Goal: Information Seeking & Learning: Learn about a topic

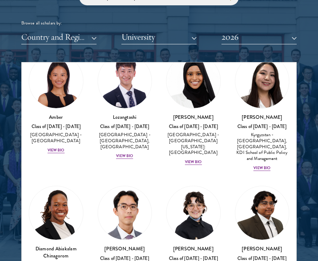
scroll to position [48, 0]
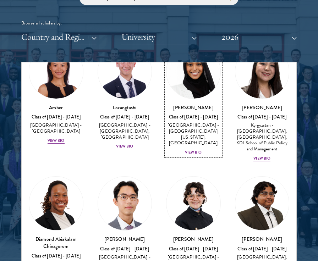
click at [191, 150] on div "View Bio" at bounding box center [193, 153] width 17 height 6
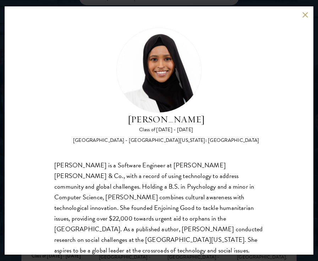
scroll to position [12, 0]
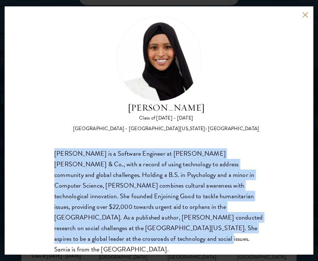
drag, startPoint x: 221, startPoint y: 236, endPoint x: 40, endPoint y: 152, distance: 199.6
click at [40, 152] on div "[PERSON_NAME] Class of [DATE] - [DATE] [GEOGRAPHIC_DATA] - [GEOGRAPHIC_DATA][US…" at bounding box center [159, 130] width 309 height 248
copy div "[PERSON_NAME] is a Software Engineer at [PERSON_NAME] [PERSON_NAME] & Co., with…"
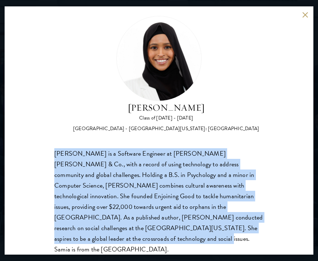
scroll to position [900, 0]
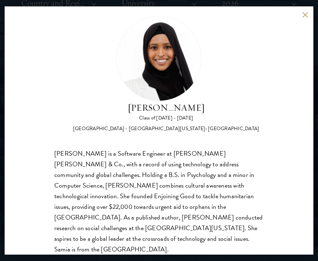
click at [305, 19] on div "[PERSON_NAME] Class of [DATE] - [DATE] [GEOGRAPHIC_DATA] - [GEOGRAPHIC_DATA][US…" at bounding box center [159, 130] width 309 height 248
click at [305, 16] on button at bounding box center [305, 15] width 6 height 6
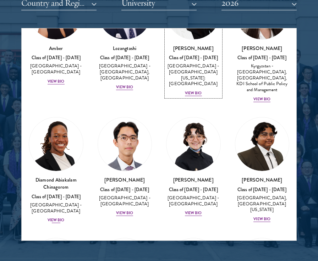
scroll to position [89, 0]
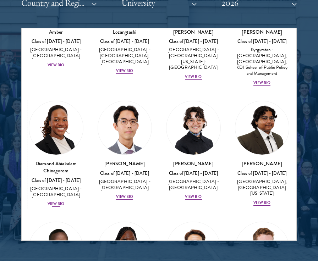
click at [61, 204] on div "View Bio" at bounding box center [56, 204] width 17 height 6
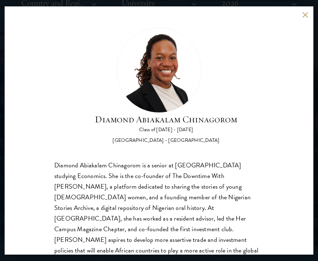
click at [307, 13] on button at bounding box center [305, 15] width 6 height 6
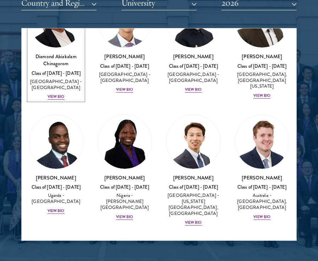
scroll to position [231, 0]
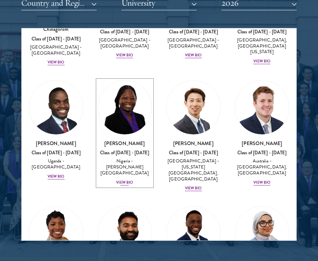
click at [130, 180] on div "View Bio" at bounding box center [124, 183] width 17 height 6
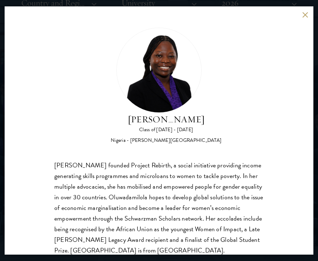
scroll to position [22, 0]
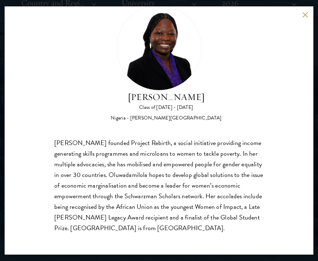
click at [306, 12] on button at bounding box center [305, 15] width 6 height 6
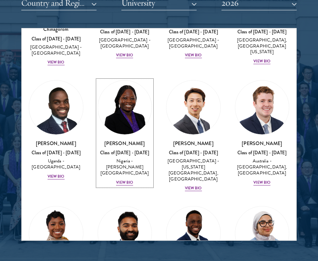
scroll to position [362, 0]
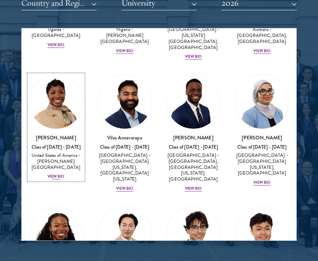
click at [57, 174] on div "View Bio" at bounding box center [56, 177] width 17 height 6
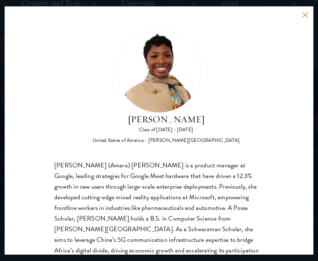
click at [304, 18] on div "[PERSON_NAME] Class of [DATE] - [DATE] [GEOGRAPHIC_DATA] - [PERSON_NAME][GEOGRA…" at bounding box center [159, 130] width 309 height 248
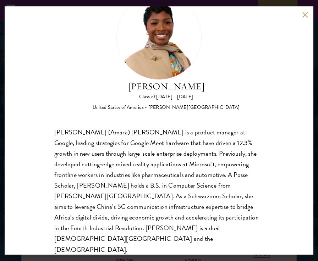
scroll to position [805, 0]
click at [300, 16] on div "[PERSON_NAME] Class of [DATE] - [DATE] [GEOGRAPHIC_DATA] - [PERSON_NAME][GEOGRA…" at bounding box center [159, 130] width 309 height 248
click at [304, 14] on button at bounding box center [305, 15] width 6 height 6
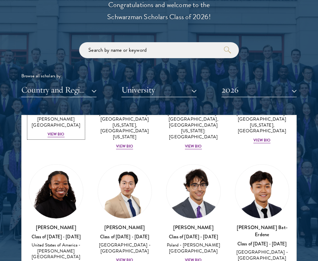
scroll to position [505, 0]
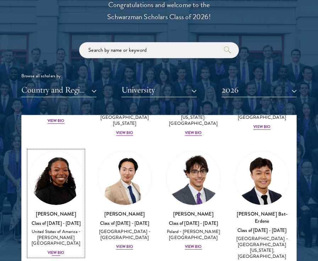
click at [53, 250] on div "View Bio" at bounding box center [56, 253] width 17 height 6
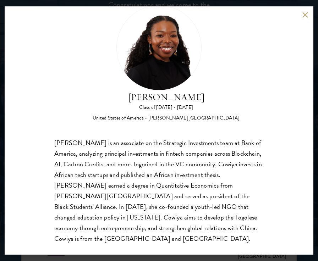
scroll to position [22, 0]
click at [305, 13] on button at bounding box center [305, 15] width 6 height 6
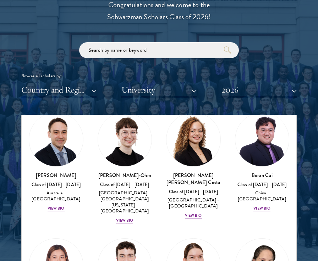
scroll to position [922, 0]
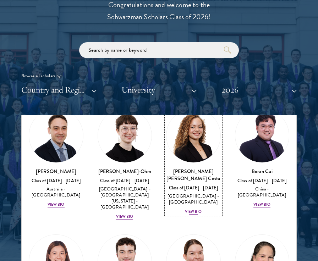
click at [194, 209] on div "View Bio" at bounding box center [193, 212] width 17 height 6
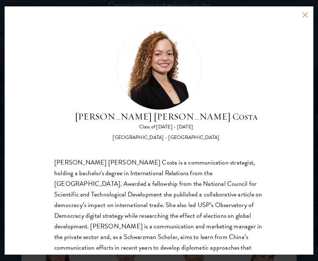
scroll to position [2, 0]
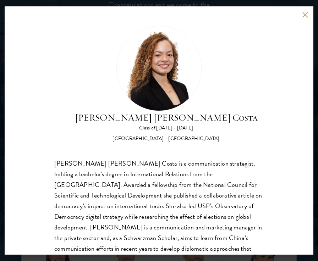
click at [305, 18] on div "[PERSON_NAME] [PERSON_NAME] Costa Class of [DATE] - [DATE] [GEOGRAPHIC_DATA] - …" at bounding box center [159, 130] width 309 height 248
click at [304, 13] on button at bounding box center [305, 15] width 6 height 6
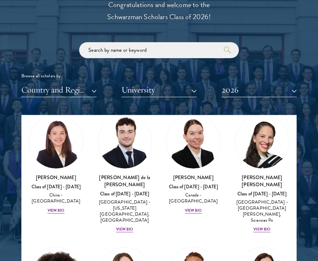
scroll to position [1122, 0]
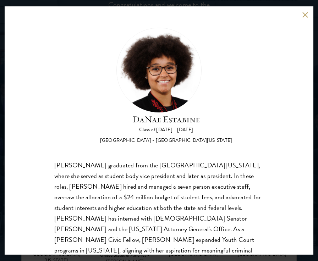
scroll to position [12, 0]
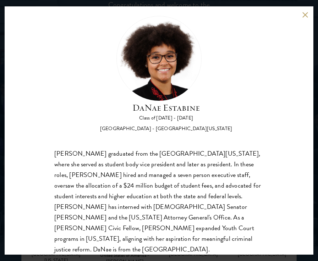
click at [306, 15] on button at bounding box center [305, 15] width 6 height 6
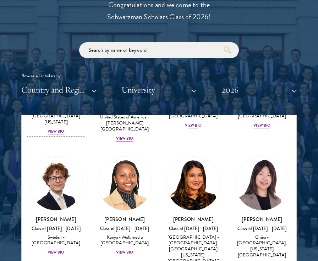
scroll to position [1260, 0]
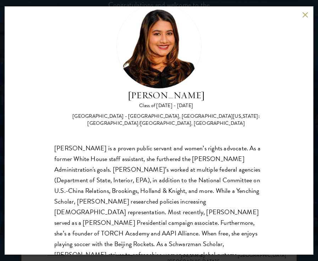
scroll to position [25, 0]
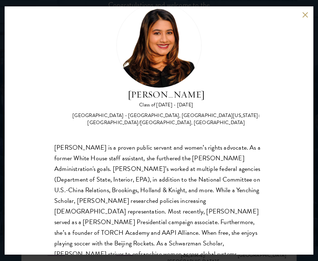
click at [307, 15] on button at bounding box center [305, 15] width 6 height 6
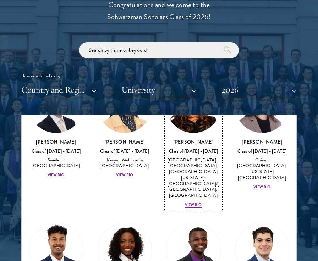
scroll to position [1357, 0]
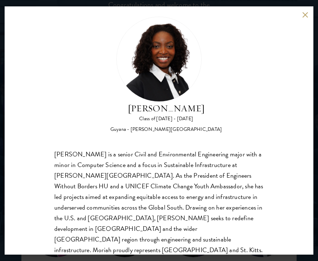
scroll to position [7, 0]
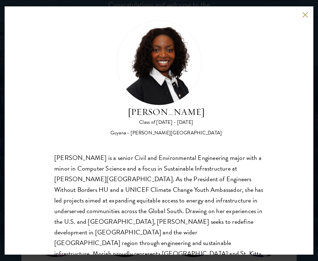
click at [306, 15] on button at bounding box center [305, 15] width 6 height 6
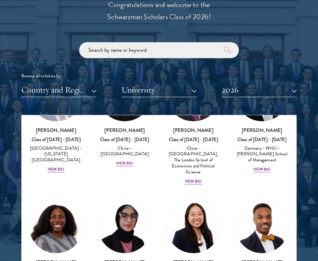
scroll to position [1629, 0]
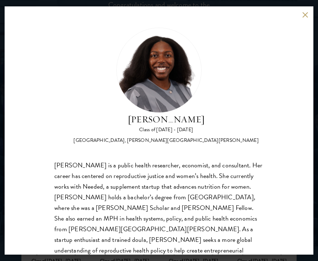
scroll to position [12, 0]
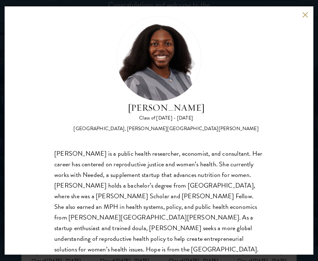
click at [305, 13] on button at bounding box center [305, 15] width 6 height 6
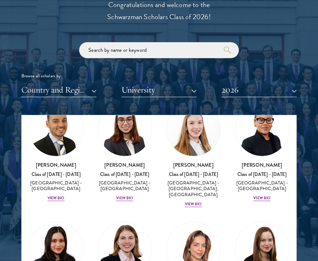
scroll to position [1989, 0]
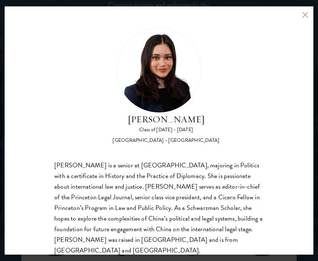
click at [302, 15] on button at bounding box center [305, 15] width 6 height 6
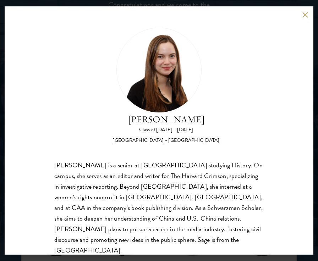
click at [302, 15] on button at bounding box center [305, 15] width 6 height 6
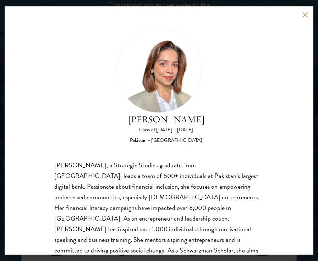
click at [306, 13] on button at bounding box center [305, 15] width 6 height 6
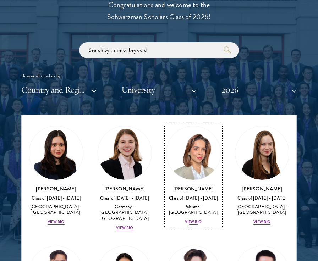
scroll to position [2082, 0]
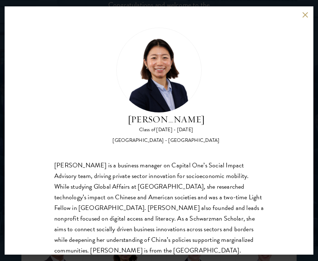
click at [306, 17] on button at bounding box center [305, 15] width 6 height 6
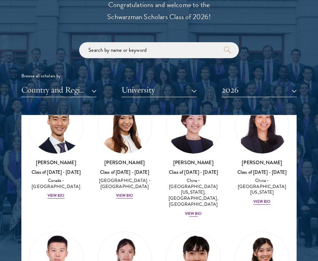
scroll to position [2338, 0]
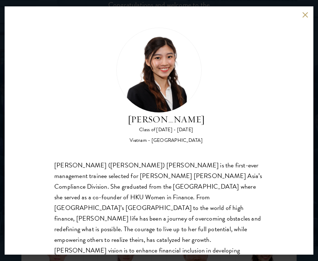
click at [305, 17] on button at bounding box center [305, 15] width 6 height 6
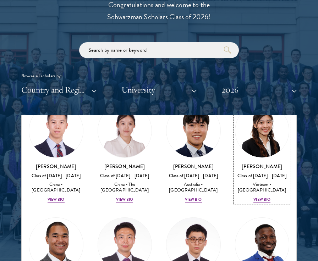
scroll to position [2470, 0]
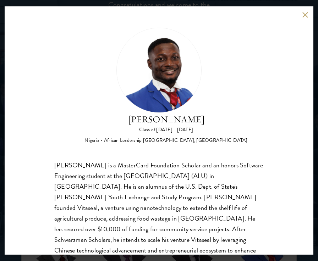
scroll to position [22, 0]
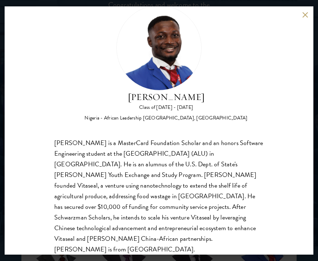
click at [305, 12] on button at bounding box center [305, 15] width 6 height 6
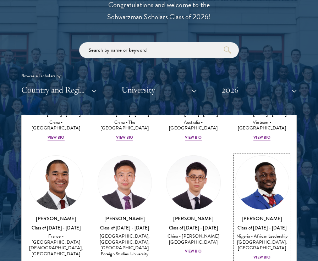
scroll to position [2568, 0]
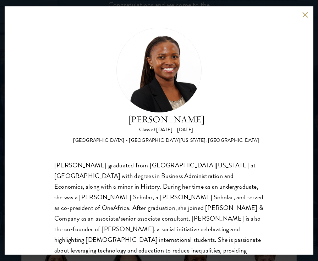
click at [302, 18] on div "[PERSON_NAME] Class of [DATE] - [DATE] [GEOGRAPHIC_DATA] - [GEOGRAPHIC_DATA][US…" at bounding box center [159, 130] width 309 height 248
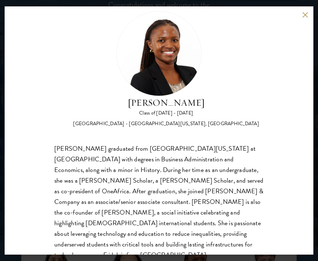
scroll to position [22, 0]
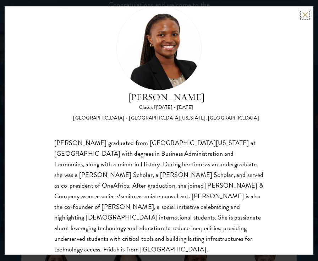
drag, startPoint x: 304, startPoint y: 16, endPoint x: 243, endPoint y: 162, distance: 158.6
click at [248, 139] on div "[PERSON_NAME] Class of [DATE] - [DATE] [GEOGRAPHIC_DATA] - [GEOGRAPHIC_DATA][US…" at bounding box center [159, 130] width 309 height 248
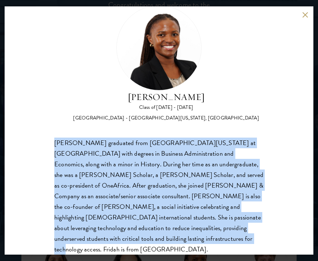
drag, startPoint x: 247, startPoint y: 234, endPoint x: 42, endPoint y: 144, distance: 223.6
click at [40, 145] on div "[PERSON_NAME] Class of [DATE] - [DATE] [GEOGRAPHIC_DATA] - [GEOGRAPHIC_DATA][US…" at bounding box center [159, 130] width 309 height 248
copy div "[PERSON_NAME] graduated from [GEOGRAPHIC_DATA][US_STATE] at [GEOGRAPHIC_DATA] w…"
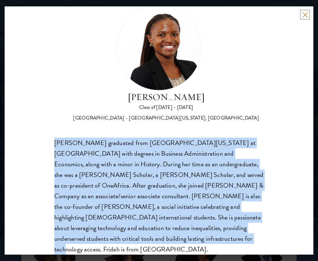
click at [305, 15] on button at bounding box center [305, 15] width 6 height 6
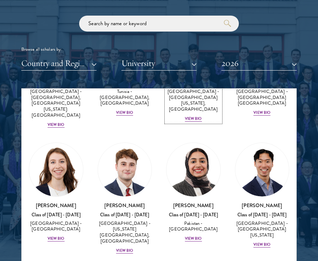
scroll to position [2823, 0]
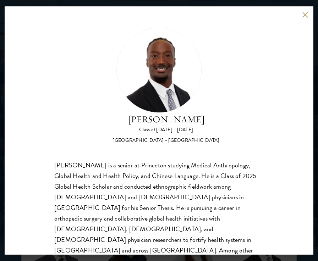
click at [306, 17] on button at bounding box center [305, 15] width 6 height 6
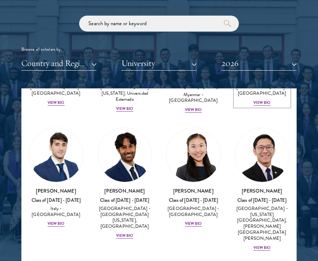
scroll to position [3035, 0]
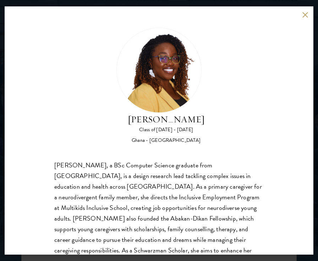
click at [305, 15] on button at bounding box center [305, 15] width 6 height 6
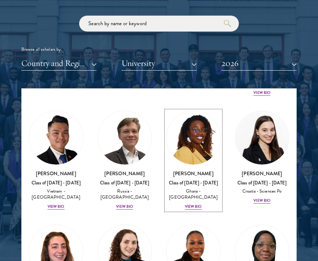
scroll to position [3198, 0]
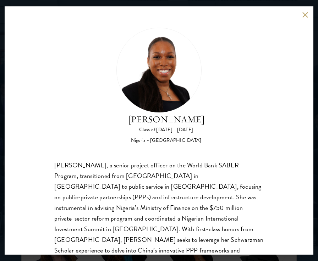
click at [303, 14] on button at bounding box center [305, 15] width 6 height 6
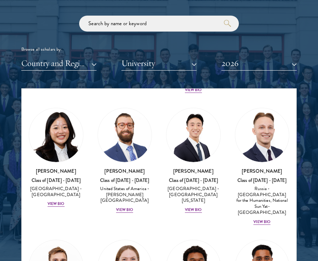
scroll to position [3566, 0]
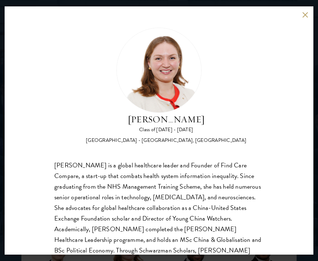
click at [305, 16] on button at bounding box center [305, 15] width 6 height 6
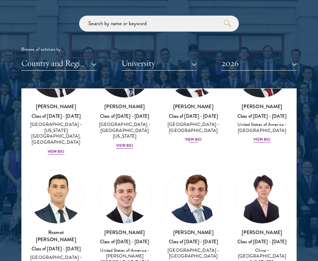
scroll to position [3911, 0]
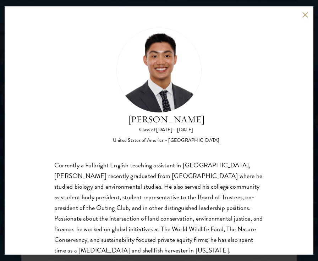
click at [305, 17] on button at bounding box center [305, 15] width 6 height 6
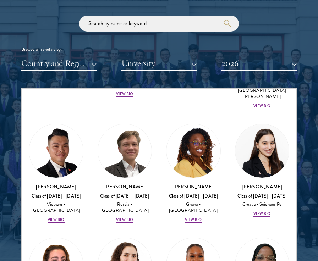
scroll to position [3161, 0]
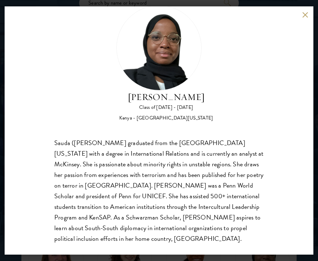
scroll to position [863, 0]
click at [216, 208] on div "Sauda ([PERSON_NAME] graduated from the [GEOGRAPHIC_DATA][US_STATE] with a degr…" at bounding box center [158, 191] width 209 height 106
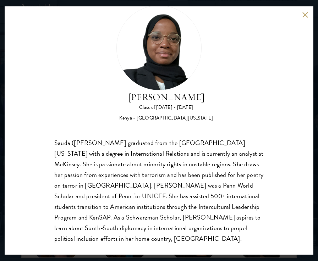
scroll to position [890, 0]
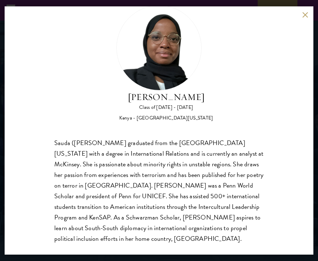
click at [229, 218] on div "Sauda ([PERSON_NAME] graduated from the [GEOGRAPHIC_DATA][US_STATE] with a degr…" at bounding box center [158, 191] width 209 height 106
click at [230, 227] on div "Sauda ([PERSON_NAME] graduated from the [GEOGRAPHIC_DATA][US_STATE] with a degr…" at bounding box center [158, 191] width 209 height 106
click at [305, 13] on button at bounding box center [305, 15] width 6 height 6
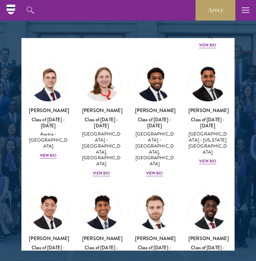
scroll to position [3762, 0]
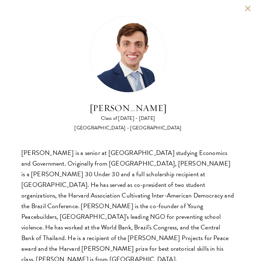
scroll to position [890, 0]
click at [246, 9] on button at bounding box center [247, 8] width 6 height 6
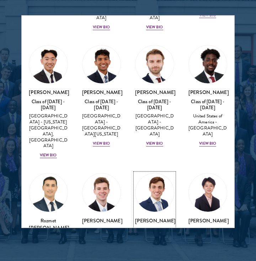
scroll to position [3955, 0]
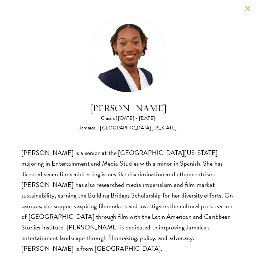
click at [246, 9] on button at bounding box center [247, 8] width 6 height 6
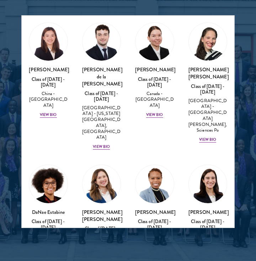
scroll to position [1062, 0]
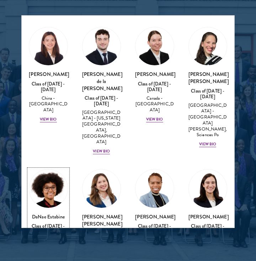
click at [47, 170] on img at bounding box center [48, 189] width 38 height 38
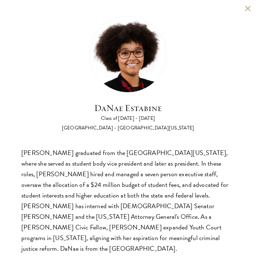
scroll to position [996, 0]
click at [183, 145] on div "[PERSON_NAME] Class of [DATE] - [DATE] [GEOGRAPHIC_DATA] - [GEOGRAPHIC_DATA][US…" at bounding box center [127, 135] width 213 height 238
click at [189, 196] on div "[PERSON_NAME] graduated from the [GEOGRAPHIC_DATA][US_STATE], where she served …" at bounding box center [127, 201] width 213 height 106
click at [189, 197] on div "[PERSON_NAME] graduated from the [GEOGRAPHIC_DATA][US_STATE], where she served …" at bounding box center [127, 201] width 213 height 106
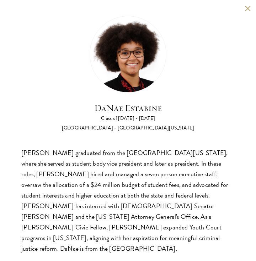
click at [199, 175] on div "[PERSON_NAME] graduated from the [GEOGRAPHIC_DATA][US_STATE], where she served …" at bounding box center [127, 201] width 213 height 106
click at [194, 224] on div "[PERSON_NAME] graduated from the [GEOGRAPHIC_DATA][US_STATE], where she served …" at bounding box center [127, 201] width 213 height 106
click at [198, 233] on div "[PERSON_NAME] Class of [DATE] - [DATE] [GEOGRAPHIC_DATA] - [GEOGRAPHIC_DATA][US…" at bounding box center [128, 135] width 256 height 270
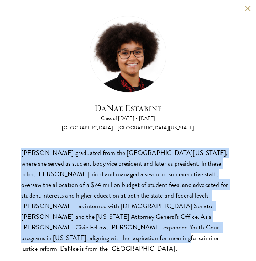
drag, startPoint x: 205, startPoint y: 235, endPoint x: 20, endPoint y: 144, distance: 206.4
click at [20, 144] on div "[PERSON_NAME] Class of [DATE] - [DATE] [GEOGRAPHIC_DATA] - [GEOGRAPHIC_DATA][US…" at bounding box center [128, 135] width 256 height 270
copy div "[PERSON_NAME] graduated from the [GEOGRAPHIC_DATA][US_STATE], where she served …"
click at [247, 9] on button at bounding box center [247, 8] width 6 height 6
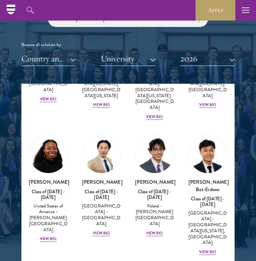
scroll to position [512, 0]
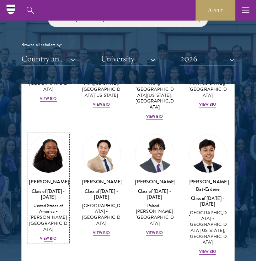
click at [56, 163] on img at bounding box center [48, 154] width 38 height 38
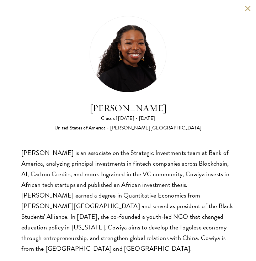
scroll to position [864, 0]
click at [245, 7] on button at bounding box center [247, 8] width 6 height 6
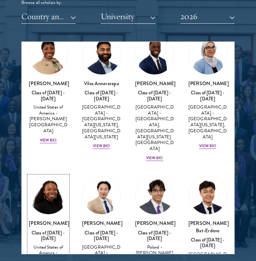
scroll to position [391, 0]
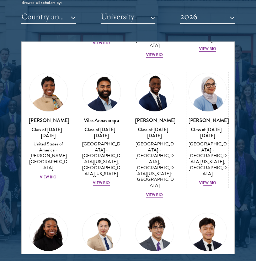
click at [214, 84] on img at bounding box center [207, 92] width 38 height 38
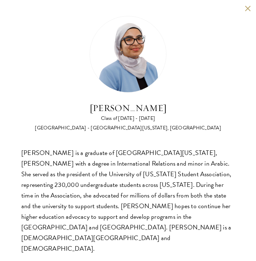
scroll to position [873, 0]
click at [245, 10] on button at bounding box center [247, 8] width 6 height 6
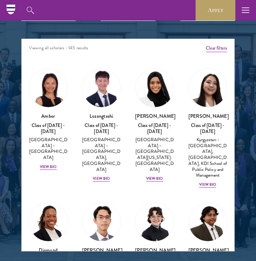
scroll to position [865, 0]
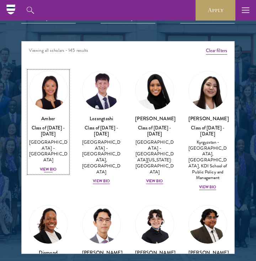
click at [50, 96] on img at bounding box center [48, 90] width 38 height 38
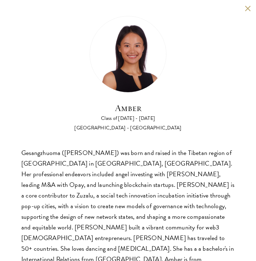
scroll to position [879, 0]
click at [249, 9] on button at bounding box center [247, 8] width 6 height 6
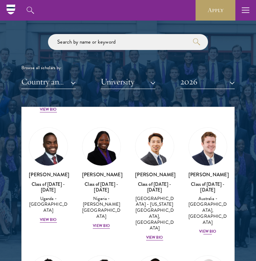
scroll to position [286, 0]
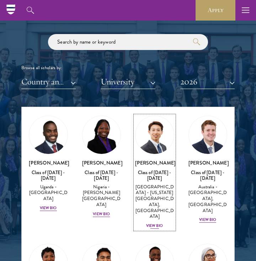
click at [152, 147] on img at bounding box center [154, 135] width 38 height 38
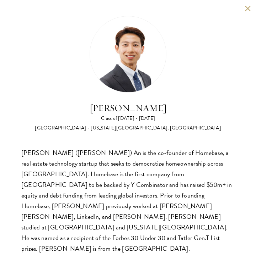
scroll to position [811, 0]
click at [246, 11] on button at bounding box center [247, 8] width 6 height 6
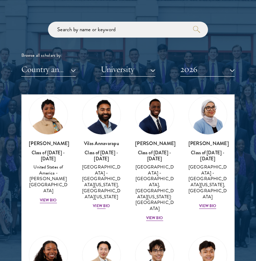
scroll to position [423, 0]
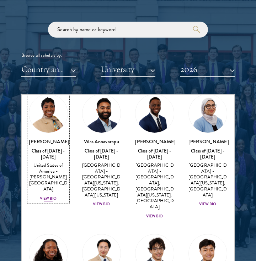
click at [51, 122] on img at bounding box center [48, 113] width 38 height 38
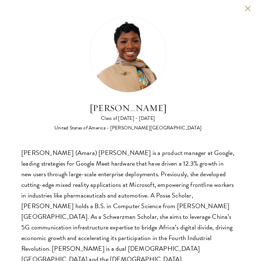
scroll to position [842, 0]
click at [244, 11] on button at bounding box center [247, 8] width 6 height 6
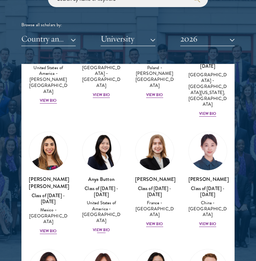
scroll to position [636, 0]
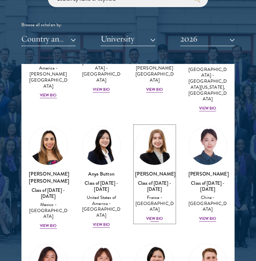
click at [170, 134] on img at bounding box center [154, 146] width 38 height 38
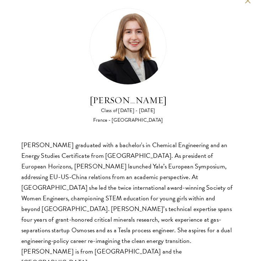
scroll to position [9, 0]
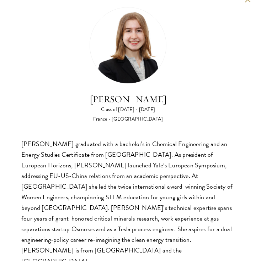
click at [249, 3] on div "[PERSON_NAME] Class of [DATE] - [DATE] [GEOGRAPHIC_DATA] - [GEOGRAPHIC_DATA] [P…" at bounding box center [128, 137] width 256 height 292
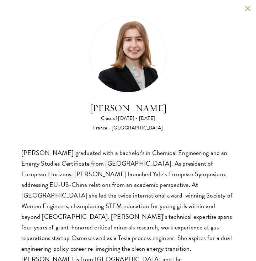
scroll to position [865, 0]
click at [241, 7] on div "[PERSON_NAME] Class of [DATE] - [DATE] [GEOGRAPHIC_DATA] - [GEOGRAPHIC_DATA] [P…" at bounding box center [128, 146] width 256 height 292
click at [245, 8] on button at bounding box center [247, 8] width 6 height 6
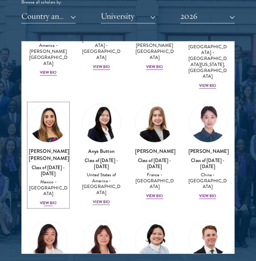
click at [46, 114] on img at bounding box center [48, 123] width 38 height 38
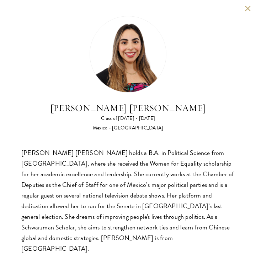
scroll to position [880, 0]
click at [250, 10] on button at bounding box center [247, 8] width 6 height 6
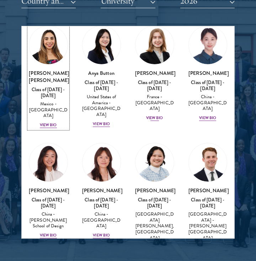
scroll to position [736, 0]
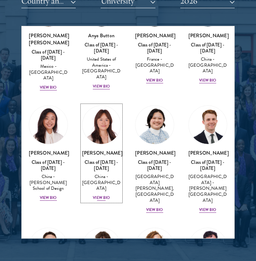
click at [109, 127] on img at bounding box center [101, 125] width 38 height 38
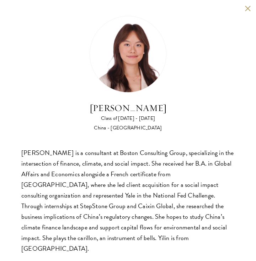
scroll to position [908, 0]
click at [245, 10] on button at bounding box center [247, 8] width 6 height 6
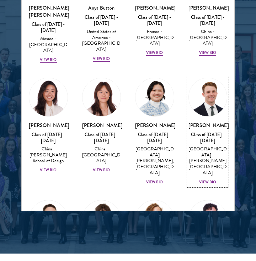
click at [209, 99] on img at bounding box center [207, 97] width 38 height 38
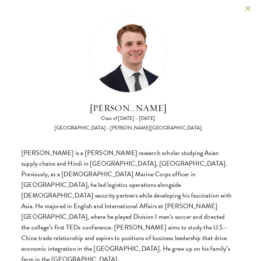
scroll to position [934, 0]
click at [246, 11] on button at bounding box center [247, 8] width 6 height 6
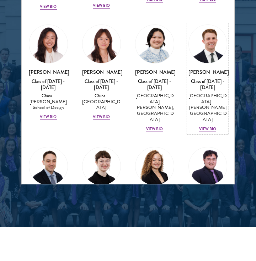
scroll to position [835, 0]
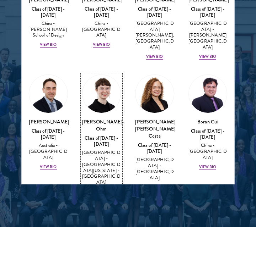
click at [96, 82] on img at bounding box center [101, 94] width 38 height 38
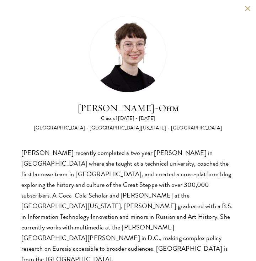
click at [244, 10] on button at bounding box center [247, 8] width 6 height 6
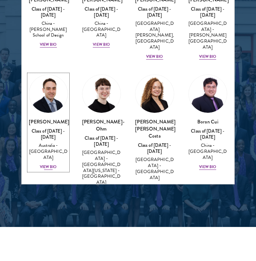
click at [40, 88] on img at bounding box center [48, 94] width 38 height 38
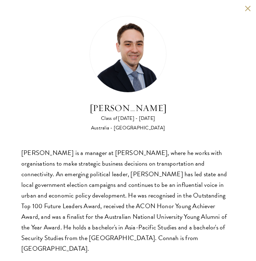
scroll to position [948, 0]
click at [245, 7] on button at bounding box center [247, 8] width 6 height 6
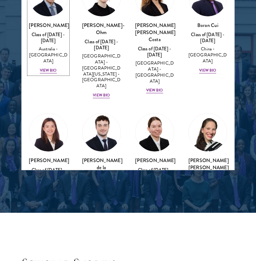
scroll to position [946, 0]
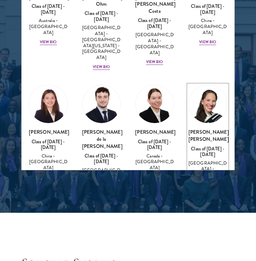
click at [207, 85] on img at bounding box center [207, 104] width 38 height 38
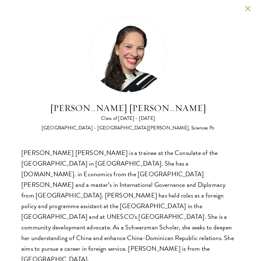
scroll to position [962, 0]
click at [245, 11] on div "[PERSON_NAME] [PERSON_NAME] Class of [DATE] - [DATE] [GEOGRAPHIC_DATA] - [GEOGR…" at bounding box center [128, 140] width 256 height 281
click at [245, 10] on button at bounding box center [247, 8] width 6 height 6
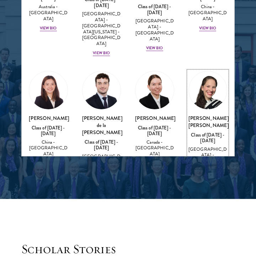
scroll to position [947, 0]
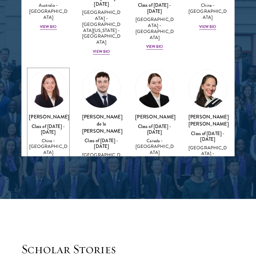
click at [51, 70] on img at bounding box center [48, 89] width 38 height 38
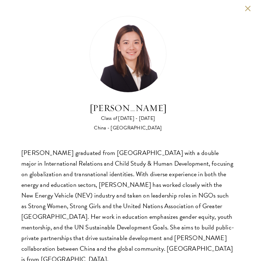
scroll to position [9, 0]
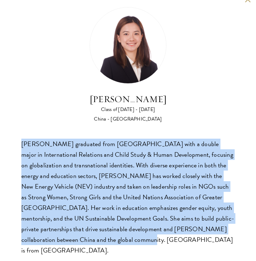
drag, startPoint x: 76, startPoint y: 247, endPoint x: 12, endPoint y: 143, distance: 121.7
click at [12, 143] on div "[PERSON_NAME] Class of [DATE] - [DATE] [GEOGRAPHIC_DATA] - [GEOGRAPHIC_DATA] [P…" at bounding box center [128, 131] width 256 height 281
copy div "[PERSON_NAME] graduated from [GEOGRAPHIC_DATA] with a double major in Internati…"
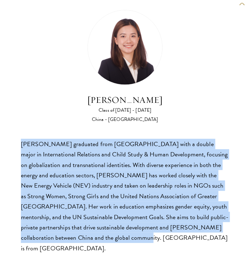
scroll to position [934, 0]
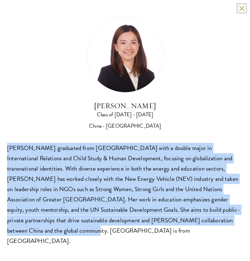
click at [239, 10] on button at bounding box center [242, 8] width 6 height 6
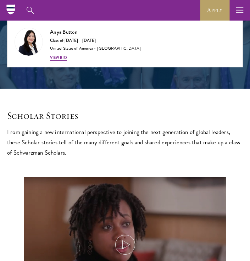
scroll to position [727, 0]
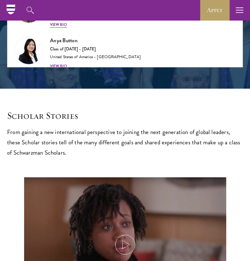
click at [43, 244] on img at bounding box center [29, 258] width 28 height 28
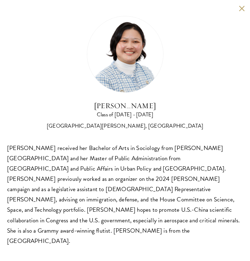
scroll to position [1072, 0]
click at [241, 9] on button at bounding box center [242, 8] width 6 height 6
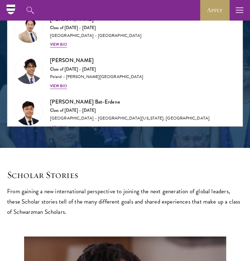
scroll to position [641, 0]
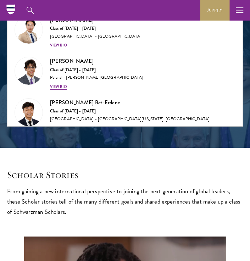
click at [43, 182] on img at bounding box center [29, 196] width 28 height 28
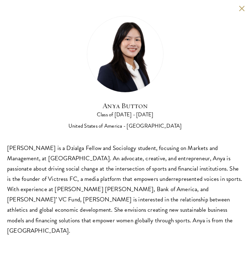
scroll to position [1017, 0]
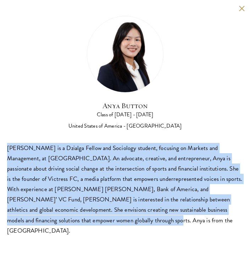
drag, startPoint x: 148, startPoint y: 243, endPoint x: 17, endPoint y: 152, distance: 159.4
click at [17, 152] on div "Anya Button Class of [DATE] - [DATE] [GEOGRAPHIC_DATA] - [GEOGRAPHIC_DATA] [PER…" at bounding box center [125, 126] width 250 height 252
copy div "[PERSON_NAME] is a Dzialga Fellow and Sociology student, focusing on Markets an…"
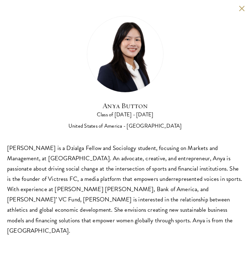
click at [237, 7] on div "Anya Button Class of [DATE] - [DATE] [GEOGRAPHIC_DATA] - [GEOGRAPHIC_DATA] [PER…" at bounding box center [125, 126] width 250 height 252
click at [241, 7] on button at bounding box center [242, 8] width 6 height 6
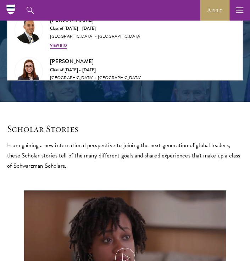
scroll to position [2400, 0]
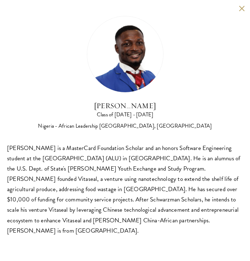
scroll to position [1043, 0]
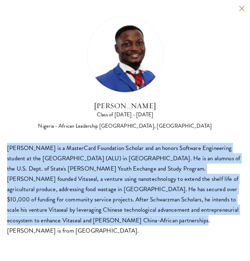
drag, startPoint x: 208, startPoint y: 240, endPoint x: 6, endPoint y: 154, distance: 219.7
click at [6, 154] on div "[PERSON_NAME] Class of [DATE] - [DATE] [GEOGRAPHIC_DATA] - African Leadership […" at bounding box center [125, 126] width 250 height 252
copy div "[PERSON_NAME] is a MasterCard Foundation Scholar and an honors Software Enginee…"
click at [239, 9] on button at bounding box center [242, 8] width 6 height 6
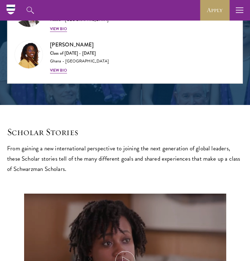
scroll to position [4077, 0]
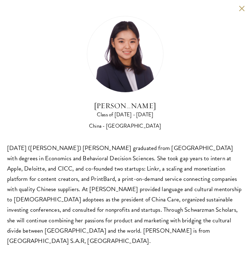
click at [239, 11] on button at bounding box center [242, 8] width 6 height 6
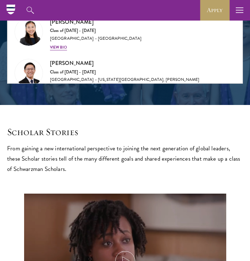
scroll to position [3965, 0]
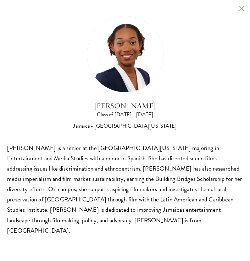
scroll to position [941, 0]
click at [241, 11] on div "[PERSON_NAME] Class of [DATE] - [DATE] [GEOGRAPHIC_DATA] - [GEOGRAPHIC_DATA][US…" at bounding box center [125, 126] width 250 height 252
click at [242, 10] on button at bounding box center [242, 8] width 6 height 6
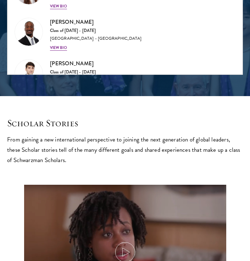
scroll to position [3810, 0]
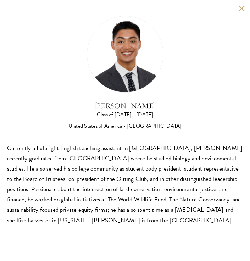
scroll to position [1012, 0]
click at [240, 11] on button at bounding box center [242, 8] width 6 height 6
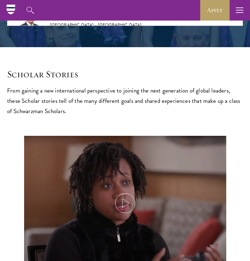
scroll to position [3638, 0]
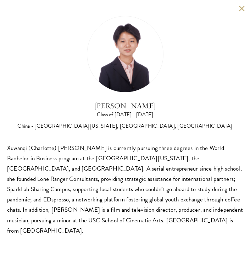
click at [239, 10] on button at bounding box center [242, 8] width 6 height 6
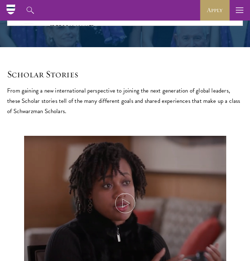
scroll to position [3488, 0]
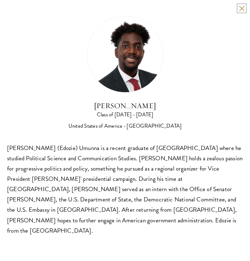
click at [242, 7] on button at bounding box center [242, 8] width 6 height 6
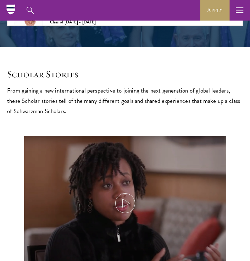
scroll to position [3256, 0]
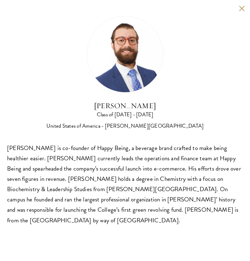
click at [239, 9] on button at bounding box center [242, 8] width 6 height 6
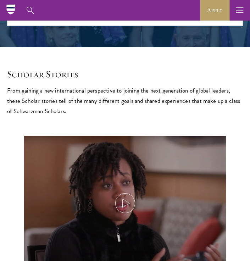
scroll to position [3063, 0]
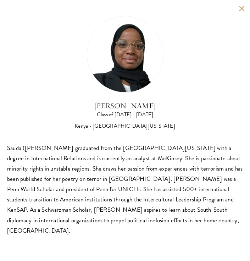
scroll to position [1012, 0]
click at [239, 9] on button at bounding box center [242, 8] width 6 height 6
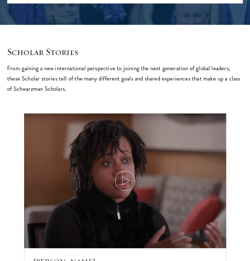
scroll to position [2913, 0]
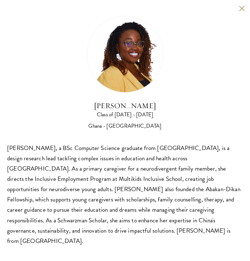
click at [242, 10] on div "[PERSON_NAME] Class of [DATE] - [DATE] Ghana - [GEOGRAPHIC_DATA] [PERSON_NAME],…" at bounding box center [125, 131] width 250 height 262
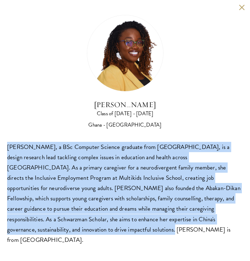
drag, startPoint x: 186, startPoint y: 241, endPoint x: 4, endPoint y: 139, distance: 208.6
click at [4, 139] on div "[PERSON_NAME] Class of [DATE] - [DATE] Ghana - [GEOGRAPHIC_DATA] [PERSON_NAME],…" at bounding box center [125, 130] width 250 height 262
copy div "[PERSON_NAME], a BSc Computer Science graduate from [GEOGRAPHIC_DATA], is a des…"
click at [239, 4] on button at bounding box center [242, 7] width 6 height 6
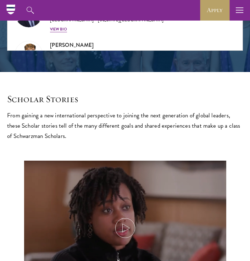
scroll to position [2839, 0]
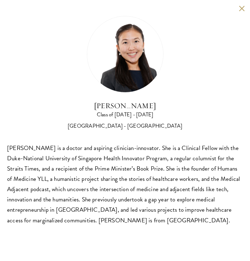
click at [243, 9] on button at bounding box center [242, 8] width 6 height 6
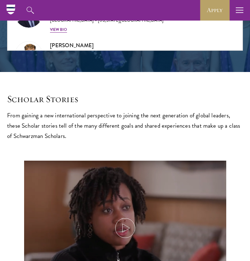
scroll to position [2735, 0]
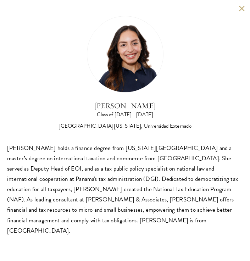
scroll to position [978, 0]
click at [239, 12] on div "[PERSON_NAME] Class of [DATE] - [DATE] [GEOGRAPHIC_DATA] - [US_STATE][GEOGRAPHI…" at bounding box center [125, 126] width 250 height 252
click at [242, 9] on button at bounding box center [242, 8] width 6 height 6
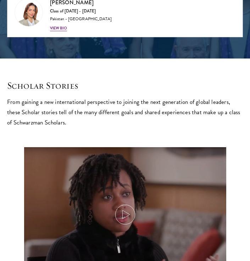
scroll to position [2619, 0]
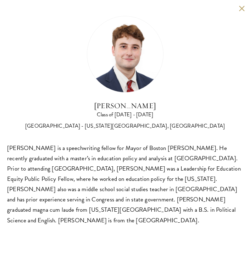
scroll to position [1009, 0]
click at [240, 13] on div "[PERSON_NAME] Class of [DATE] - [DATE] [GEOGRAPHIC_DATA] - [US_STATE][GEOGRAPHI…" at bounding box center [125, 121] width 250 height 242
click at [241, 8] on button at bounding box center [242, 8] width 6 height 6
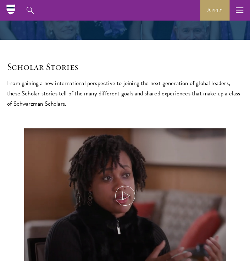
scroll to position [2463, 0]
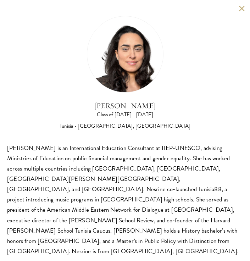
click at [239, 11] on button at bounding box center [242, 8] width 6 height 6
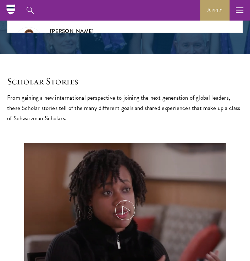
scroll to position [2367, 0]
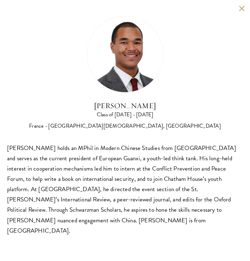
scroll to position [1010, 0]
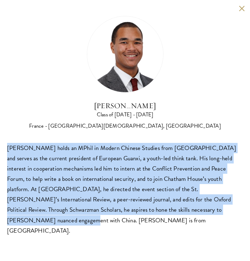
drag, startPoint x: 75, startPoint y: 238, endPoint x: 20, endPoint y: 155, distance: 100.0
click at [20, 155] on div "[PERSON_NAME] Class of [DATE] - [DATE] France - [GEOGRAPHIC_DATA][DEMOGRAPHIC_D…" at bounding box center [125, 126] width 250 height 252
copy div "[PERSON_NAME] holds an MPhil in Modern Chinese Studies from [GEOGRAPHIC_DATA] a…"
